Goal: Find specific page/section: Find specific page/section

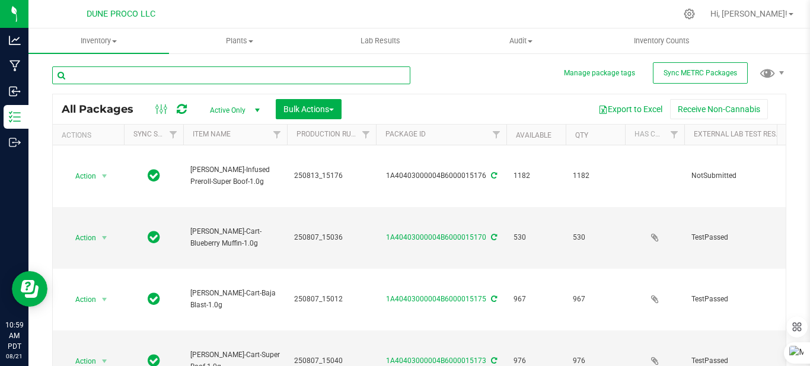
click at [244, 71] on input "text" at bounding box center [231, 75] width 358 height 18
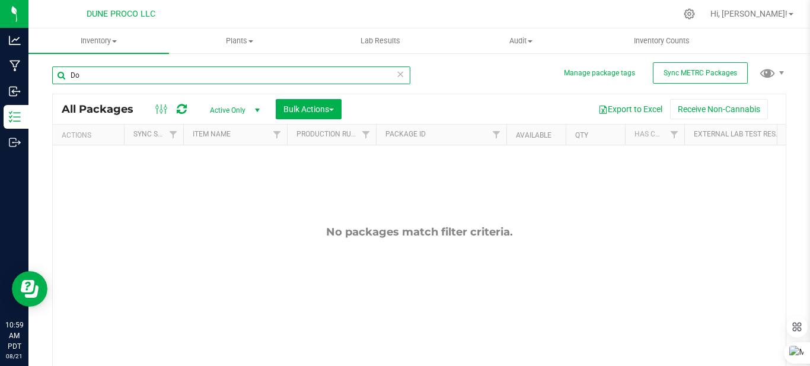
type input "D"
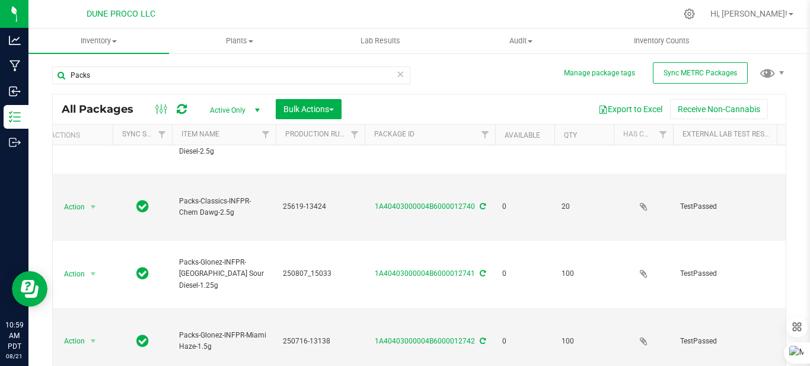
scroll to position [173, 11]
drag, startPoint x: 159, startPoint y: 116, endPoint x: 792, endPoint y: 184, distance: 636.6
click at [792, 184] on div "Manage package tags Sync METRC Packages Packs All Packages Active Only Active O…" at bounding box center [418, 233] width 781 height 362
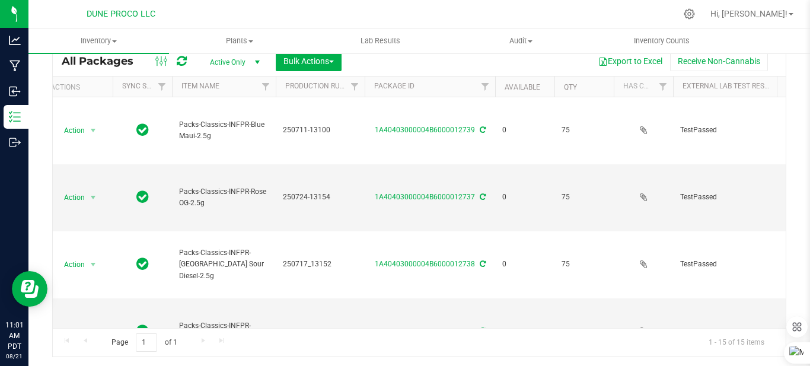
scroll to position [0, 0]
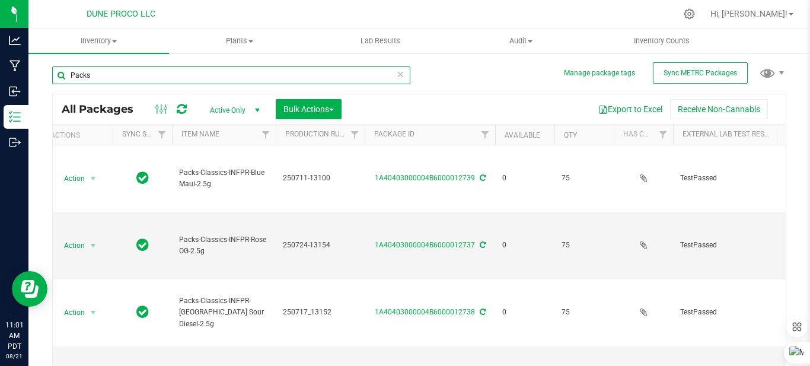
click at [194, 73] on input "Packs" at bounding box center [231, 75] width 358 height 18
type input "P"
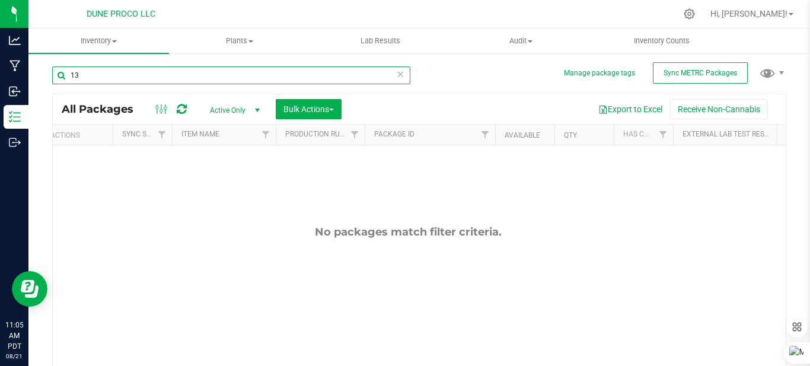
type input "1"
type input "15046"
